Goal: Task Accomplishment & Management: Complete application form

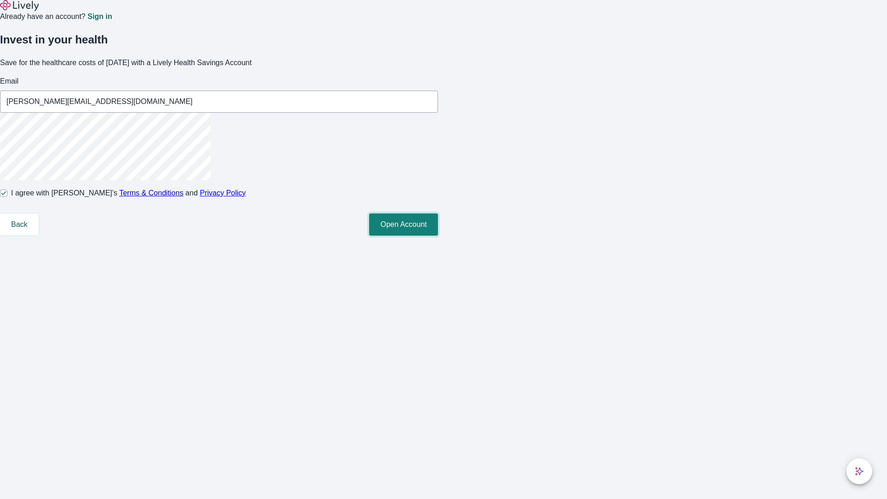
click at [438, 236] on button "Open Account" at bounding box center [403, 225] width 69 height 22
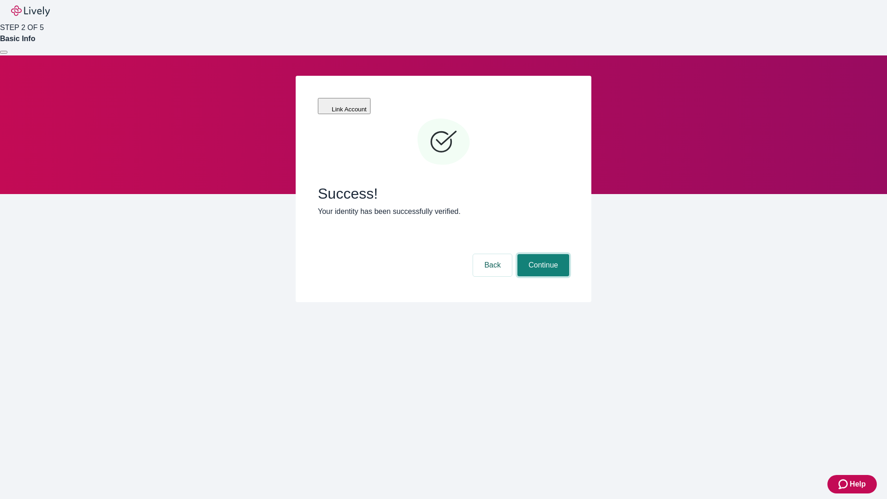
click at [542, 254] on button "Continue" at bounding box center [544, 265] width 52 height 22
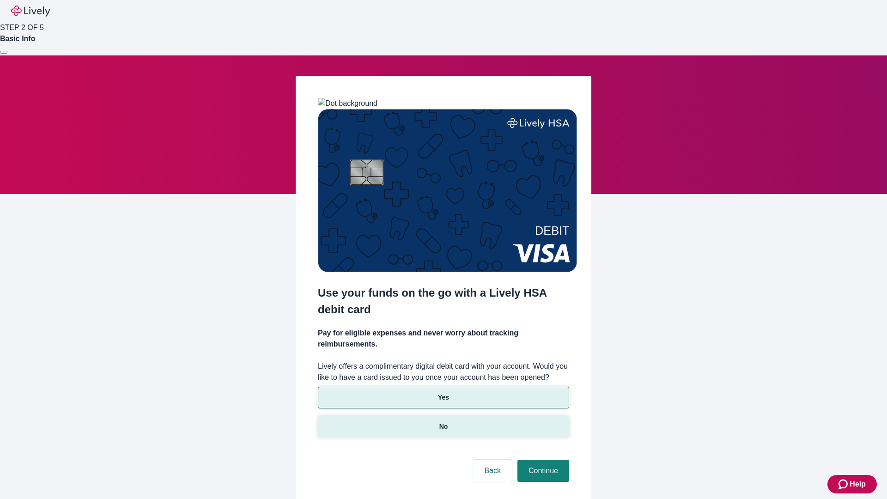
click at [443, 422] on p "No" at bounding box center [444, 427] width 9 height 10
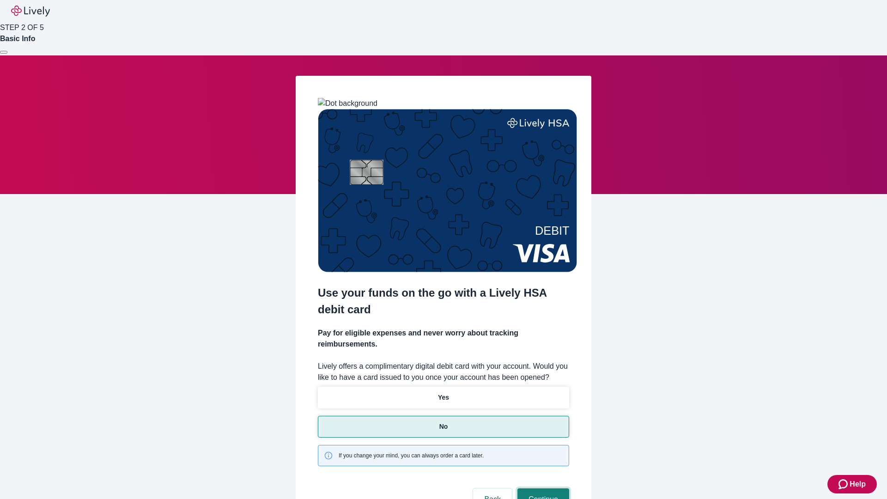
click at [542, 488] on button "Continue" at bounding box center [544, 499] width 52 height 22
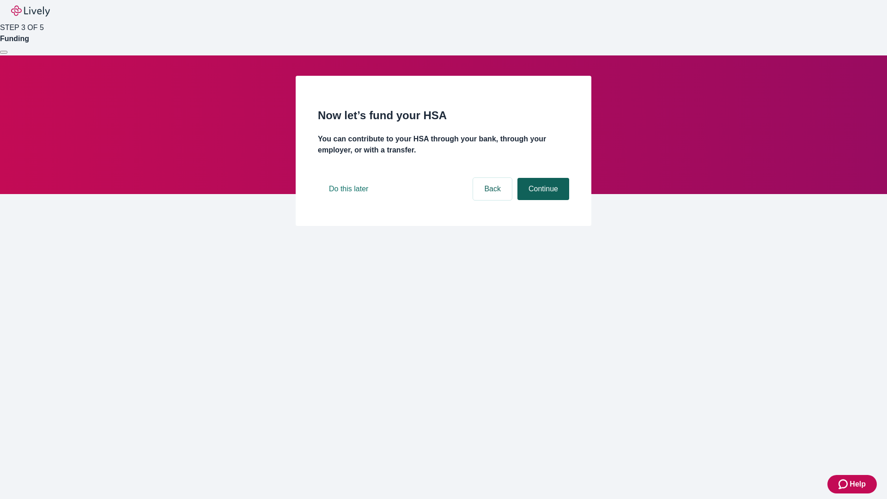
click at [542, 200] on button "Continue" at bounding box center [544, 189] width 52 height 22
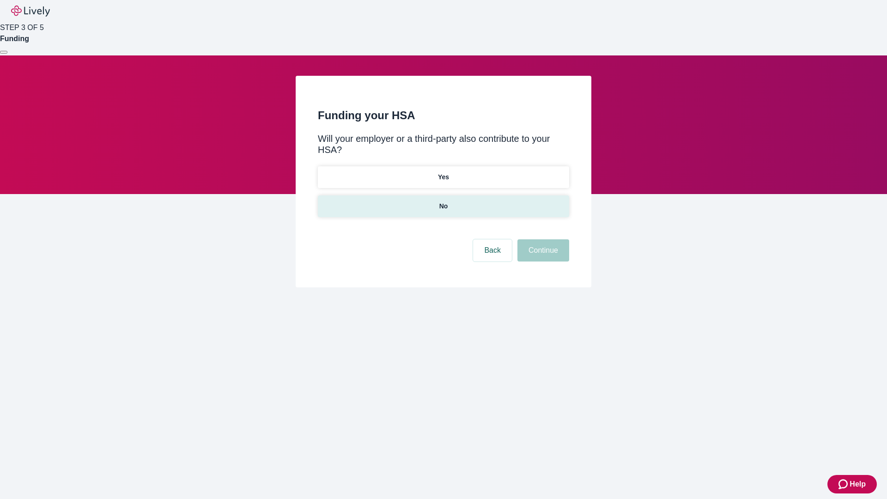
click at [443, 201] on p "No" at bounding box center [444, 206] width 9 height 10
click at [542, 239] on button "Continue" at bounding box center [544, 250] width 52 height 22
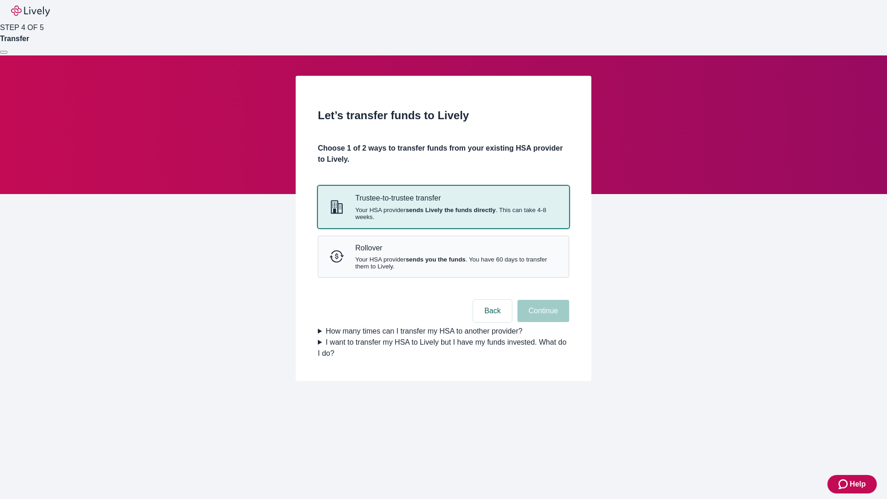
click at [443, 214] on strong "sends Lively the funds directly" at bounding box center [451, 210] width 90 height 7
click at [542, 322] on button "Continue" at bounding box center [544, 311] width 52 height 22
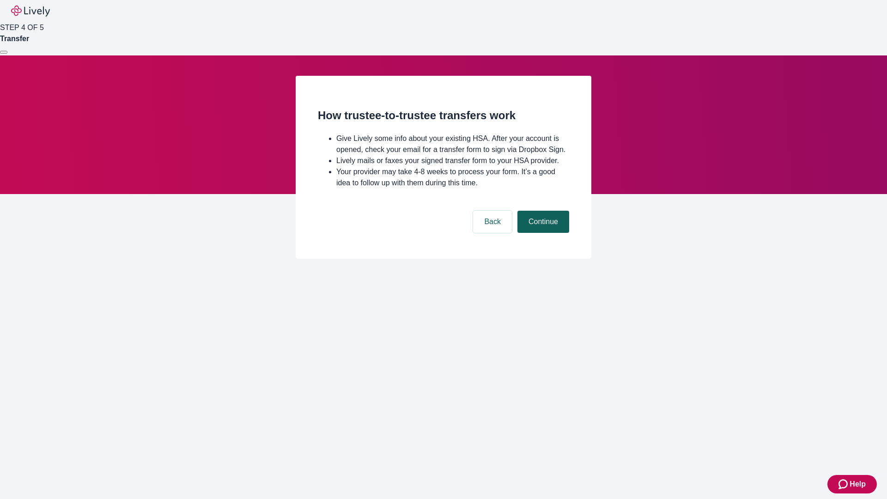
click at [542, 233] on button "Continue" at bounding box center [544, 222] width 52 height 22
